Goal: Information Seeking & Learning: Learn about a topic

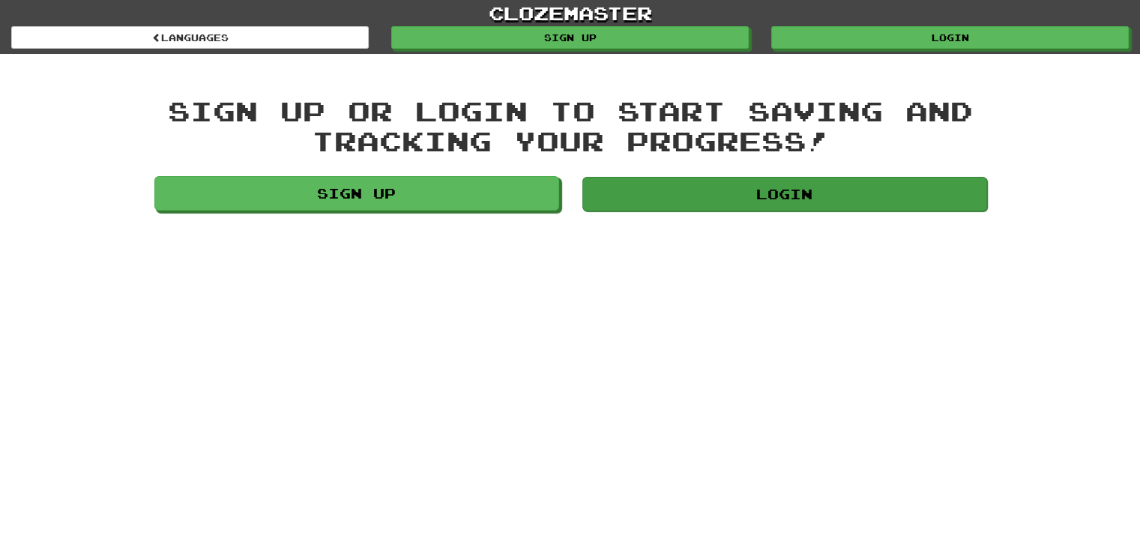
drag, startPoint x: 724, startPoint y: 216, endPoint x: 715, endPoint y: 202, distance: 16.2
click at [715, 202] on div "Login" at bounding box center [783, 196] width 427 height 41
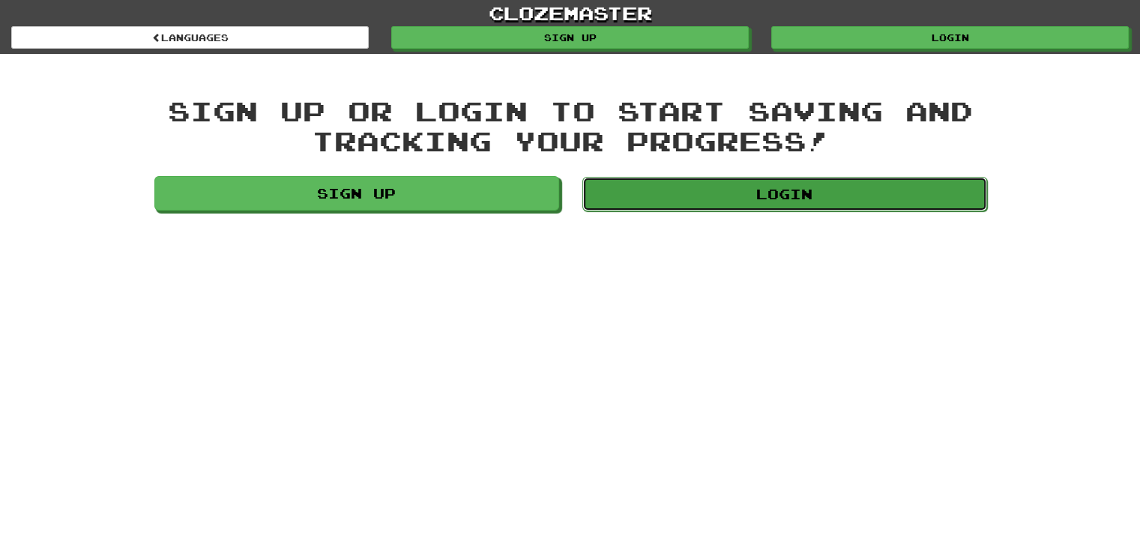
click at [715, 202] on link "Login" at bounding box center [784, 194] width 405 height 34
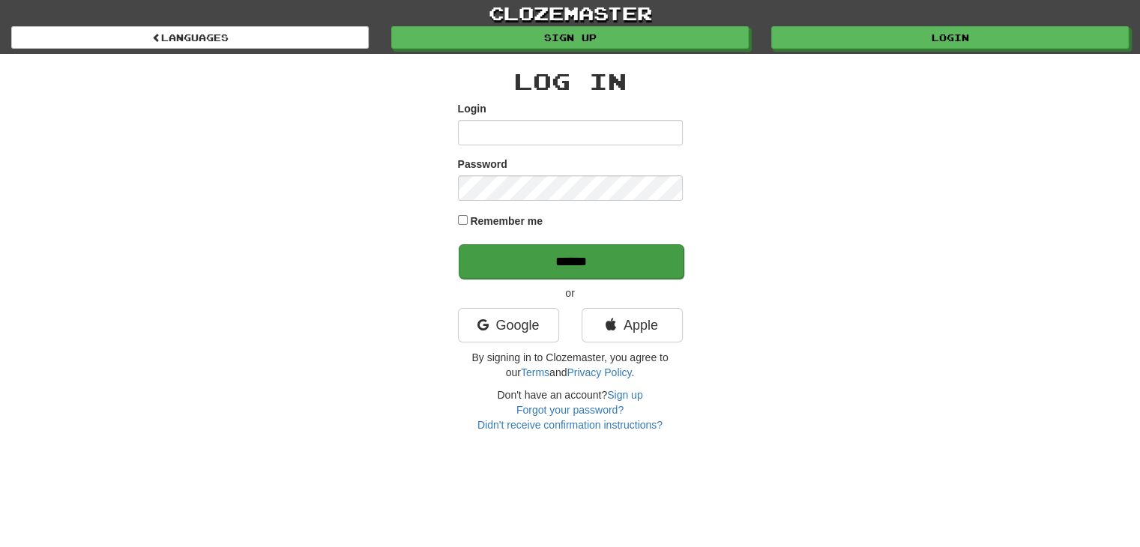
type input "**********"
click at [534, 252] on input "******" at bounding box center [571, 261] width 225 height 34
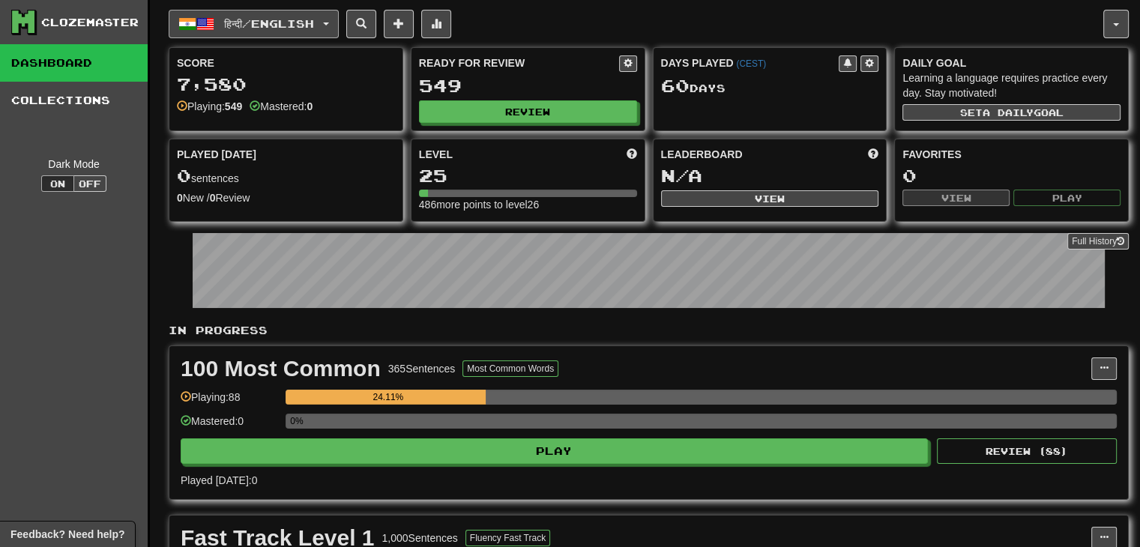
click at [335, 34] on button "हिन्दी / English" at bounding box center [254, 24] width 170 height 28
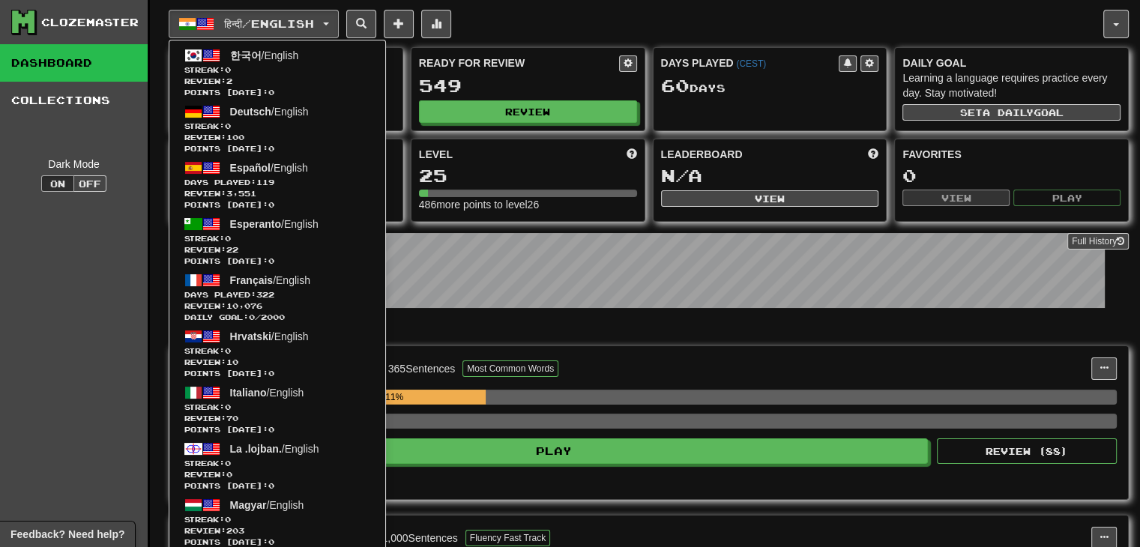
click at [103, 22] on div "Clozemaster" at bounding box center [89, 22] width 97 height 15
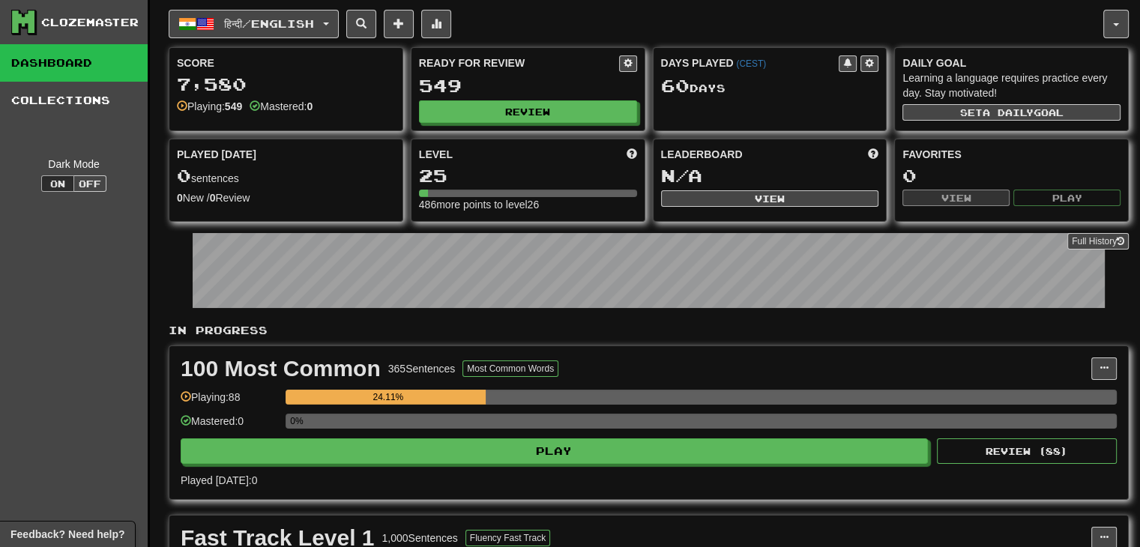
click at [48, 19] on div "Clozemaster" at bounding box center [89, 22] width 97 height 15
click at [22, 20] on icon at bounding box center [23, 21] width 22 height 22
click at [127, 86] on link "Collections" at bounding box center [74, 100] width 148 height 37
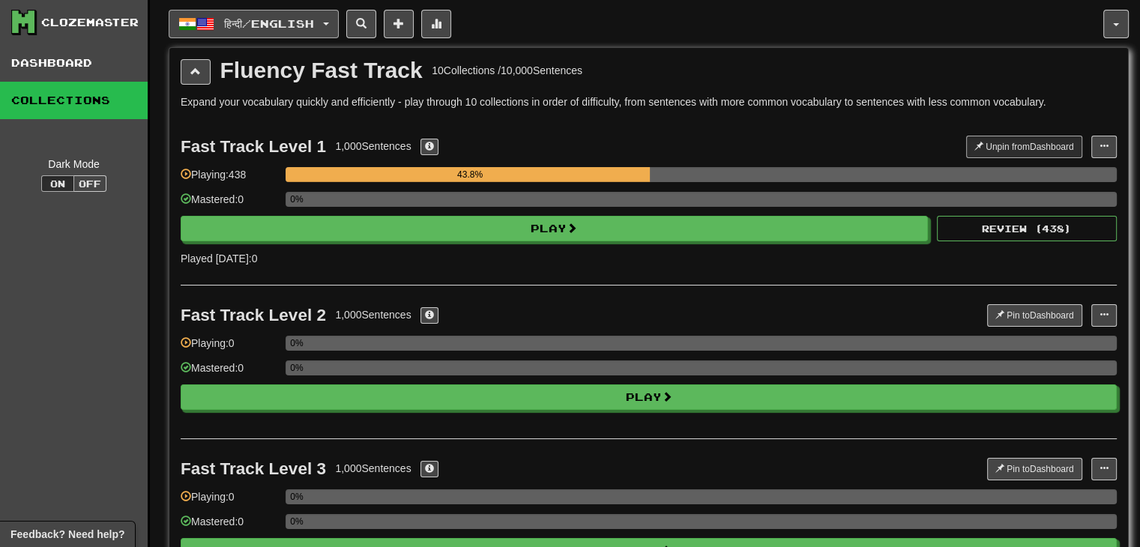
click at [249, 22] on span "हिन्दी / English" at bounding box center [269, 23] width 90 height 13
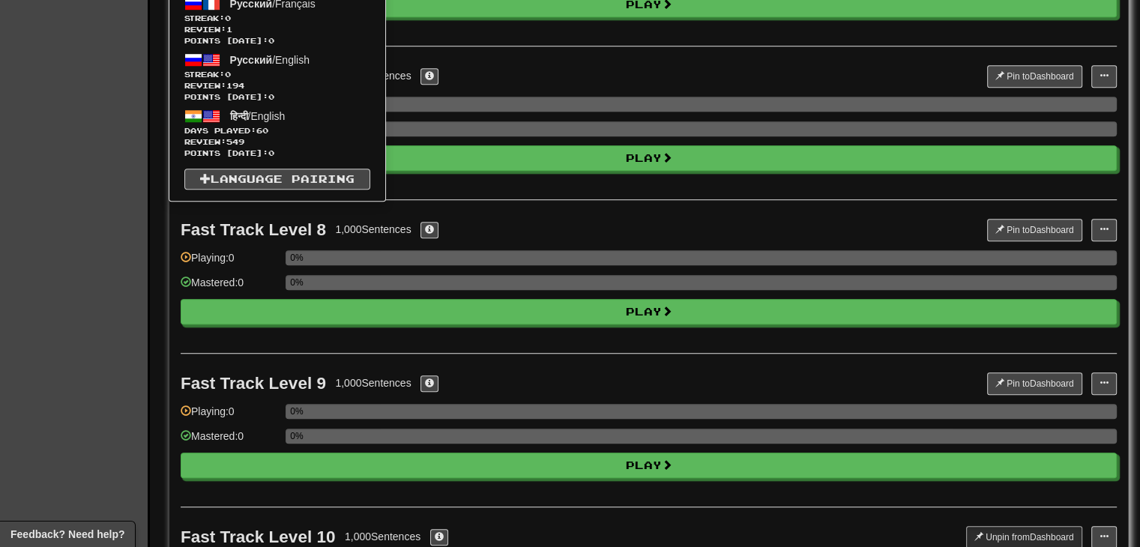
scroll to position [968, 0]
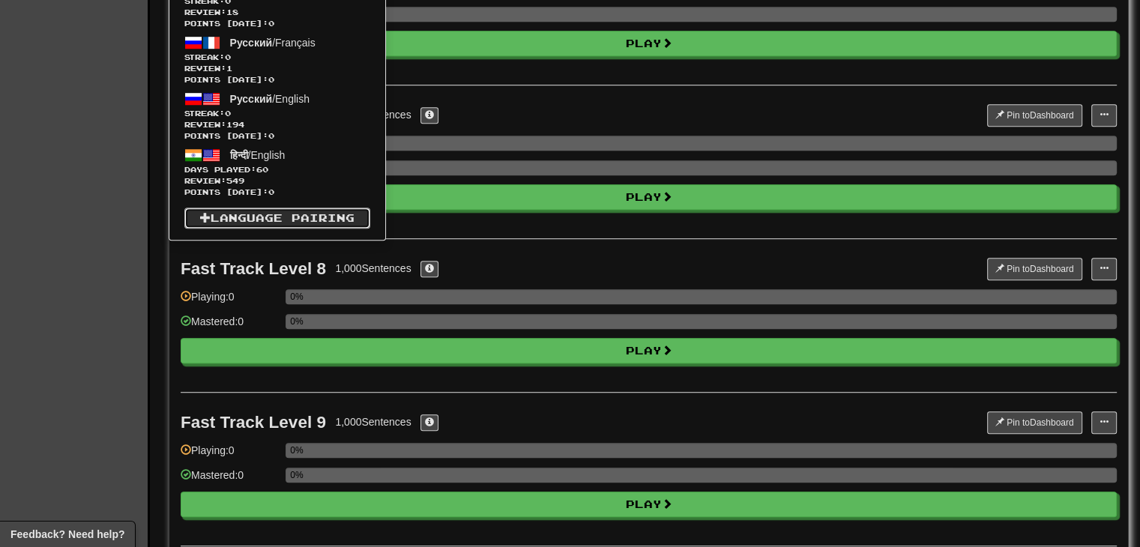
click at [298, 218] on link "Language Pairing" at bounding box center [277, 218] width 186 height 21
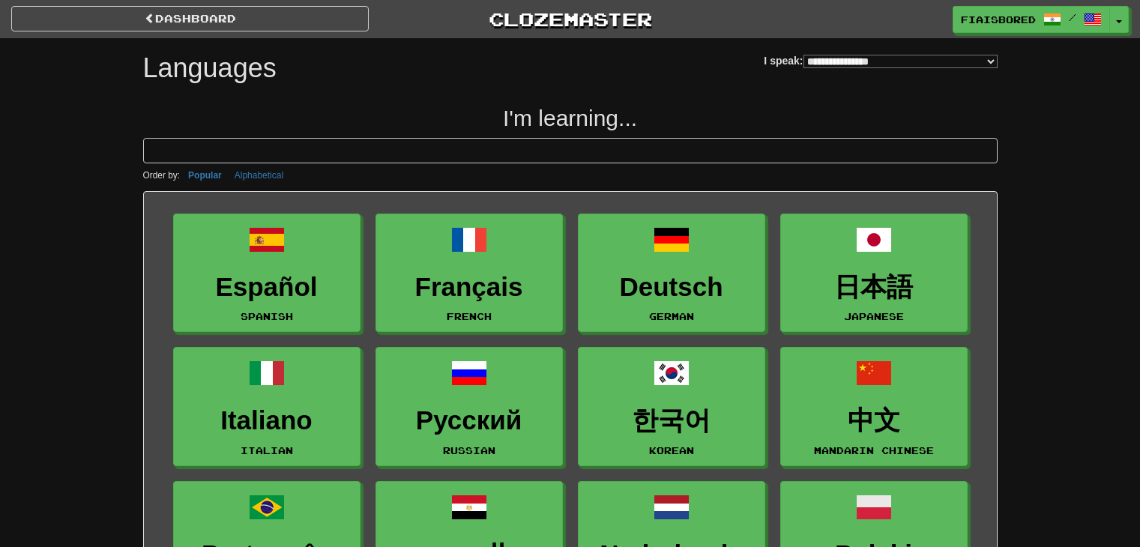
select select "*******"
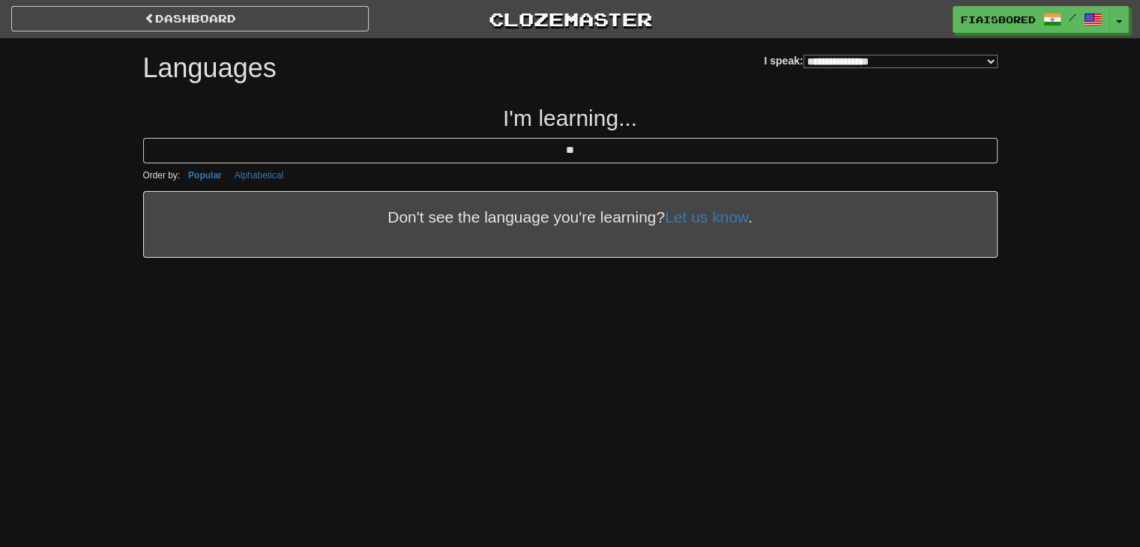
type input "*"
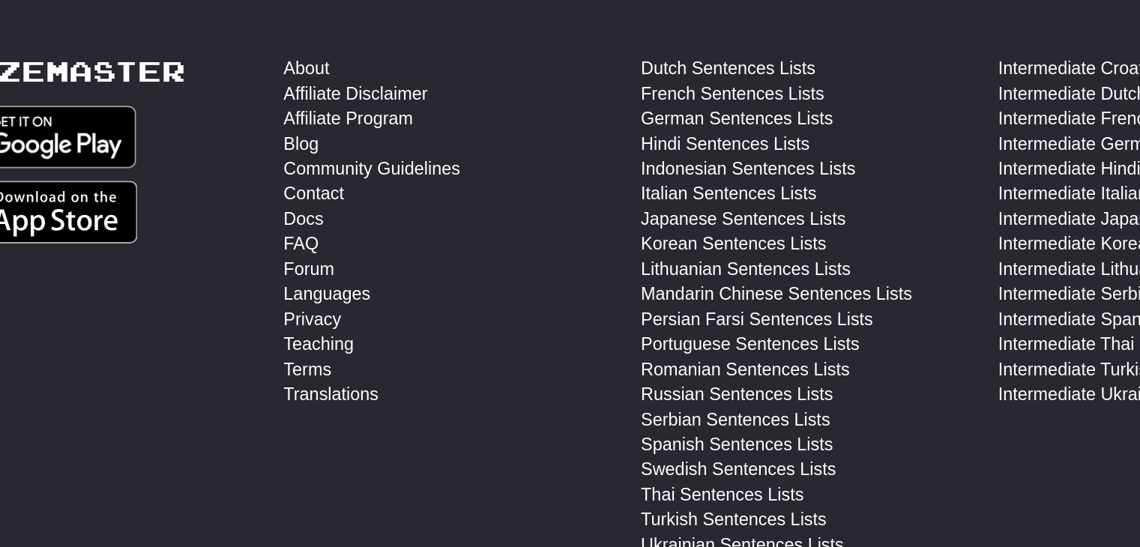
scroll to position [2630, 0]
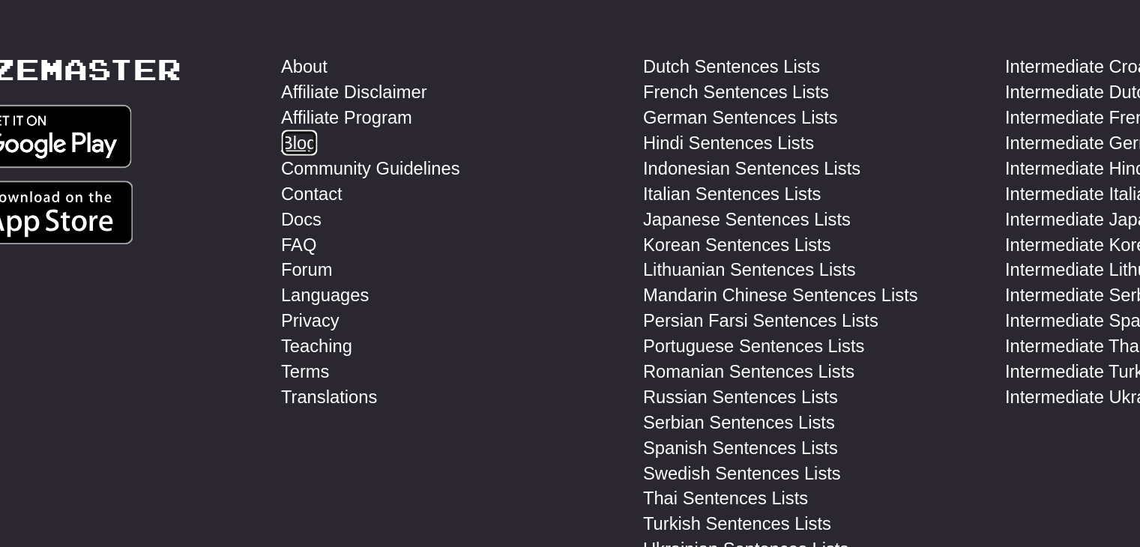
click at [368, 142] on link "Blog" at bounding box center [367, 149] width 21 height 15
